Goal: Information Seeking & Learning: Learn about a topic

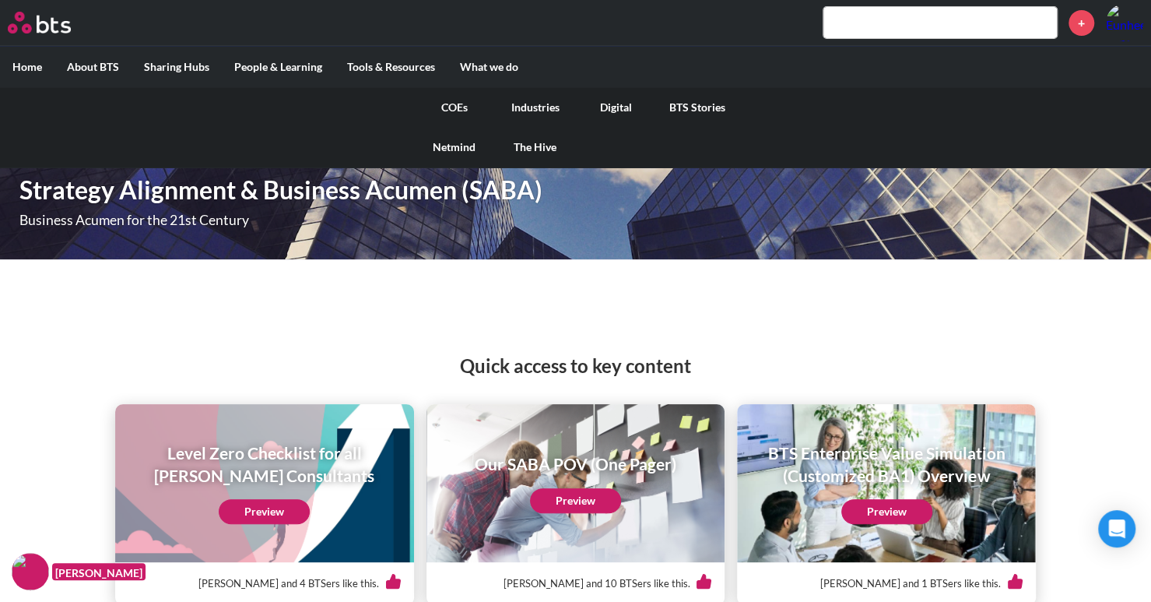
click at [456, 111] on link "COEs" at bounding box center [454, 107] width 81 height 40
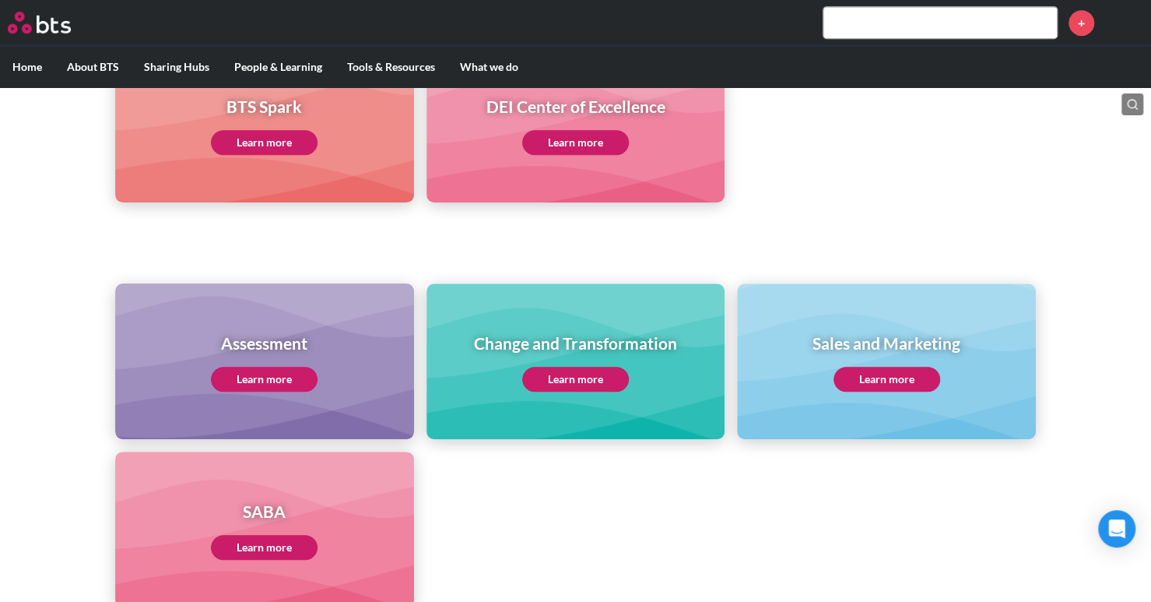
scroll to position [623, 0]
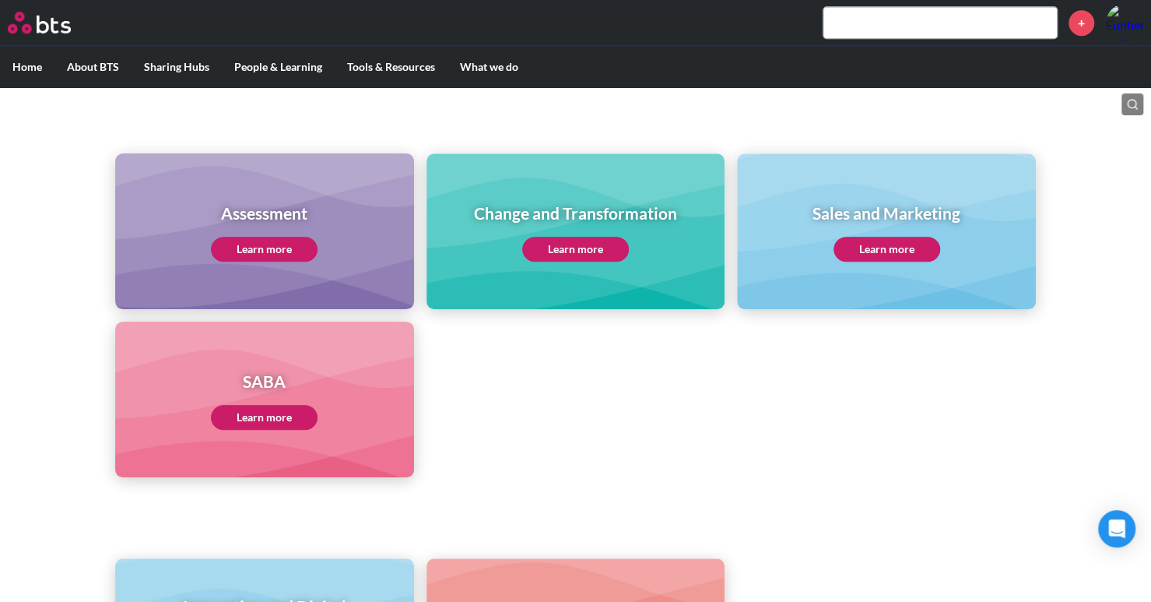
click at [355, 424] on div "SABA Learn more" at bounding box center [264, 399] width 299 height 156
click at [302, 414] on link "Learn more" at bounding box center [264, 417] width 107 height 25
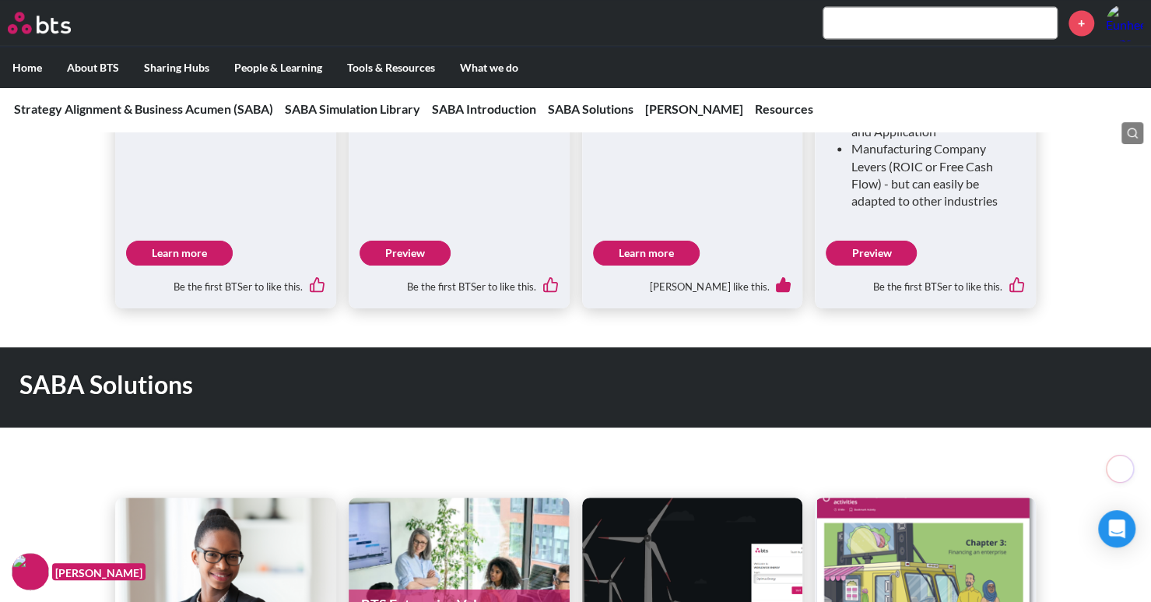
scroll to position [1634, 0]
